Goal: Use online tool/utility: Utilize a website feature to perform a specific function

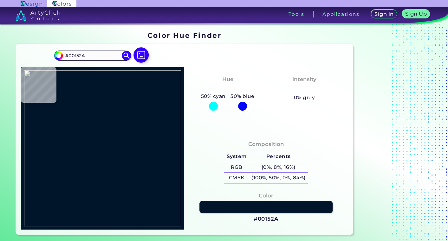
type input "#758083"
type input "#a1aebe"
type input "#A1AEBE"
type input "#585857"
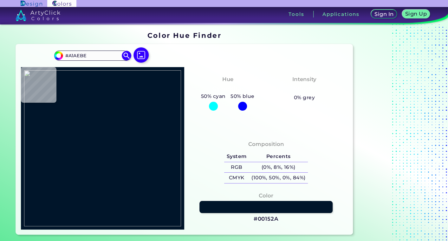
type input "#585857"
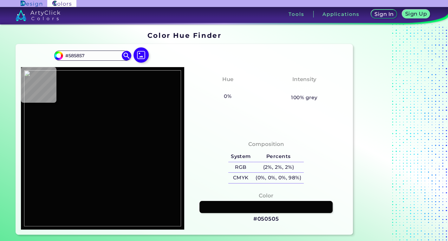
type input "#050505"
type input "#363636"
type input "#010200"
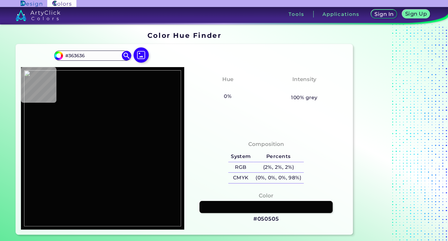
type input "#010200"
type input "#a29b7b"
type input "#A29B7B"
type input "#b9b496"
type input "#B9B496"
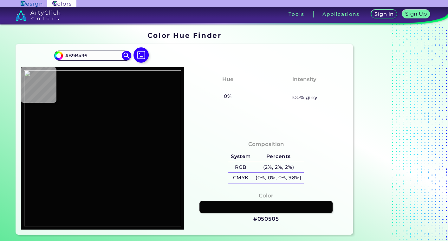
type input "#bbb797"
type input "#BBB797"
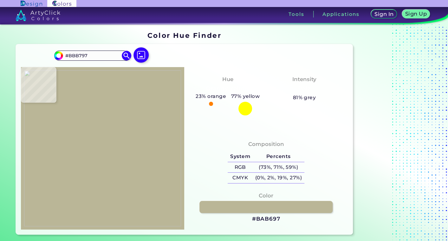
type input "#bab697"
type input "#BAB697"
type input "#b9b393"
type input "#B9B393"
type input "#bab494"
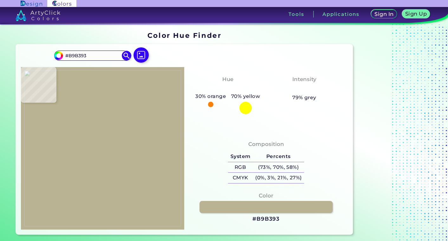
type input "#BAB494"
type input "#bbb595"
type input "#BBB595"
type input "#bcb696"
type input "#BCB696"
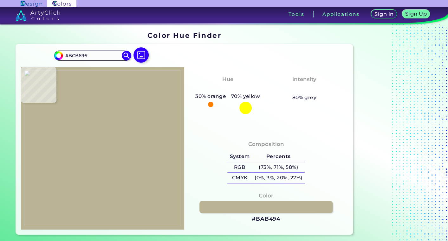
type input "#bcb697"
type input "#BCB697"
type input "#bcb698"
type input "#BCB698"
type input "#bab494"
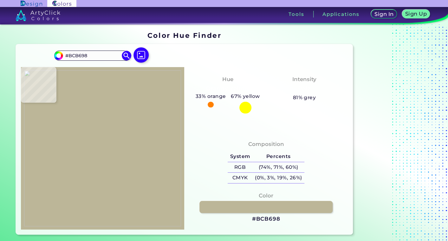
type input "#BAB494"
type input "#b9b393"
type input "#B9B393"
type input "#0f0c07"
type input "#0F0C07"
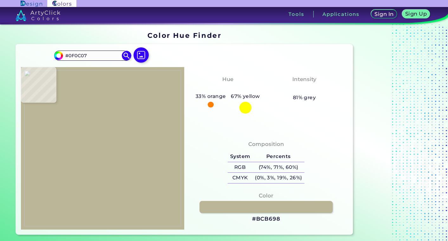
type input "#000203"
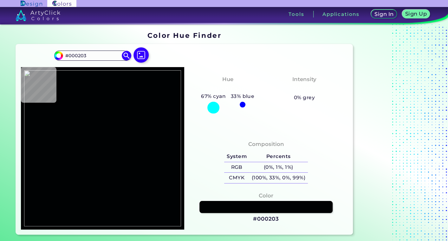
type input "#0f0c07"
type input "#0F0C07"
type input "#b0aa8e"
type input "#B0AA8E"
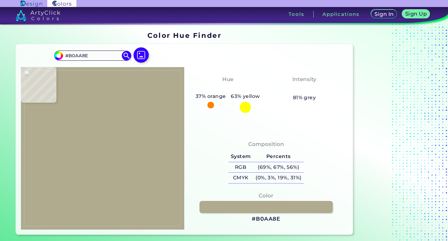
type input "#aea78c"
type input "#AEA78C"
type input "#a8a185"
type input "#A8A185"
type input "#a9a287"
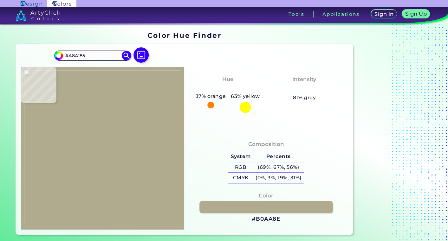
type input "#A9A287"
type input "#a8a185"
type input "#A8A185"
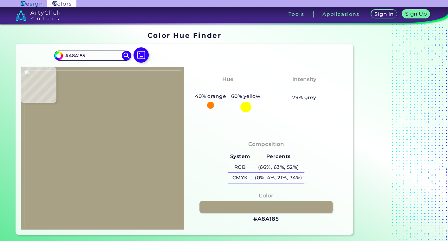
type input "#9f987c"
type input "#9F987C"
type input "#827b60"
type input "#827B60"
type input "#7a7455"
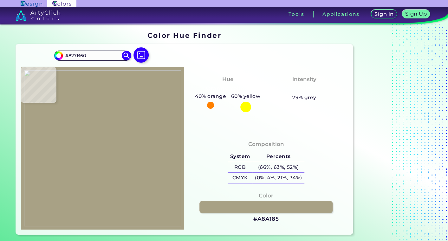
type input "#7A7455"
type input "#bab493"
type input "#BAB493"
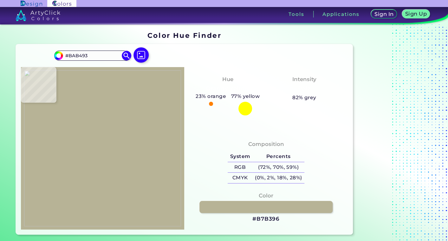
type input "#b7b396"
type input "#B7B396"
type input "#c9c8b4"
type input "#C9C8B4"
type input "#bdbbaa"
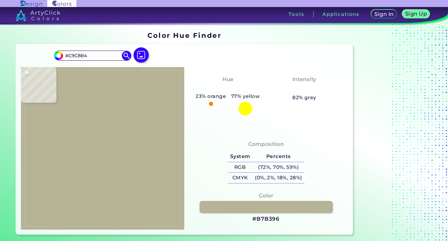
type input "#BDBBAA"
type input "#bbb8a9"
type input "#BBB8A9"
type input "#a29f93"
type input "#A29F93"
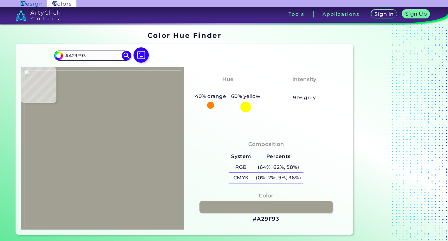
type input "#bbbaa5"
type input "#BBBAA5"
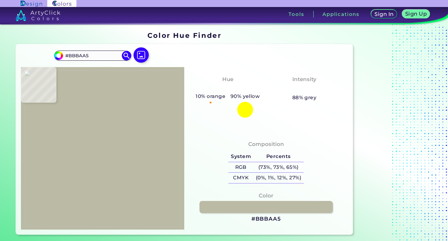
type input "#cac9b7"
type input "#CAC9B7"
type input "#bcb696"
type input "#BCB696"
type input "#bab598"
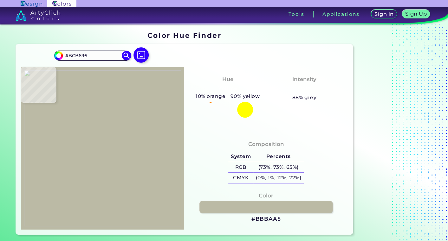
type input "#BAB598"
type input "#bbb796"
type input "#BBB796"
type input "#bbb696"
type input "#BBB696"
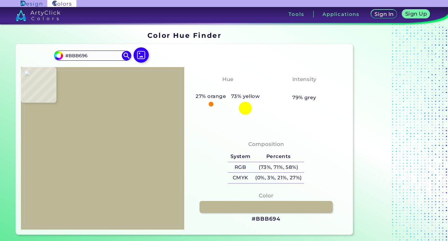
type input "#bbb694"
type input "#BBB694"
type input "#bcb696"
type input "#BCB696"
type input "#b8b292"
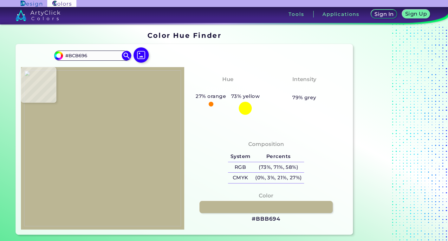
type input "#B8B292"
type input "#bab494"
type input "#BAB494"
type input "#bab695"
type input "#BAB695"
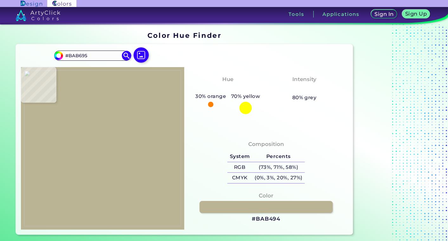
type input "#bbb796"
type input "#BBB796"
type input "#bbb696"
type input "#BBB696"
type input "#bbb595"
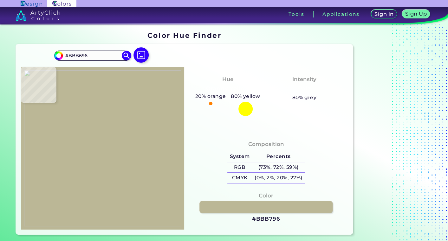
type input "#BBB595"
type input "#bbb796"
type input "#BBB796"
type input "#bcb696"
type input "#BCB696"
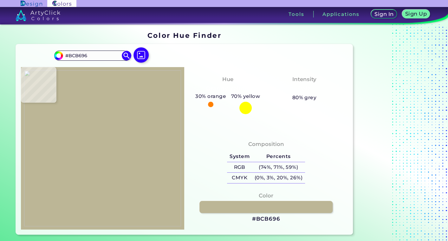
type input "#bcb695"
type input "#BCB695"
type input "#bcb696"
type input "#BCB696"
type input "#bcb698"
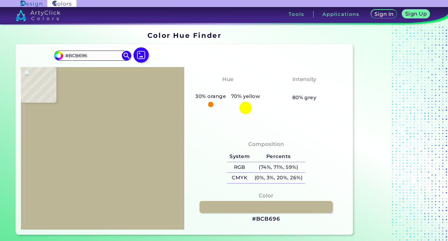
type input "#BCB698"
type input "#b9b295"
type input "#B9B295"
type input "#b6b294"
type input "#B6B294"
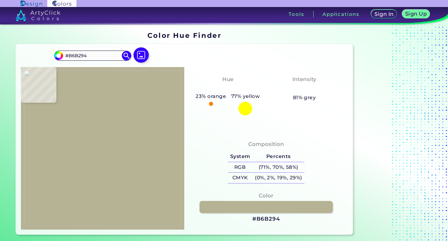
click at [80, 154] on img at bounding box center [102, 148] width 157 height 156
drag, startPoint x: 254, startPoint y: 215, endPoint x: 283, endPoint y: 217, distance: 28.9
click at [283, 217] on div "Color #B6B294" at bounding box center [265, 207] width 153 height 38
